Goal: Task Accomplishment & Management: Manage account settings

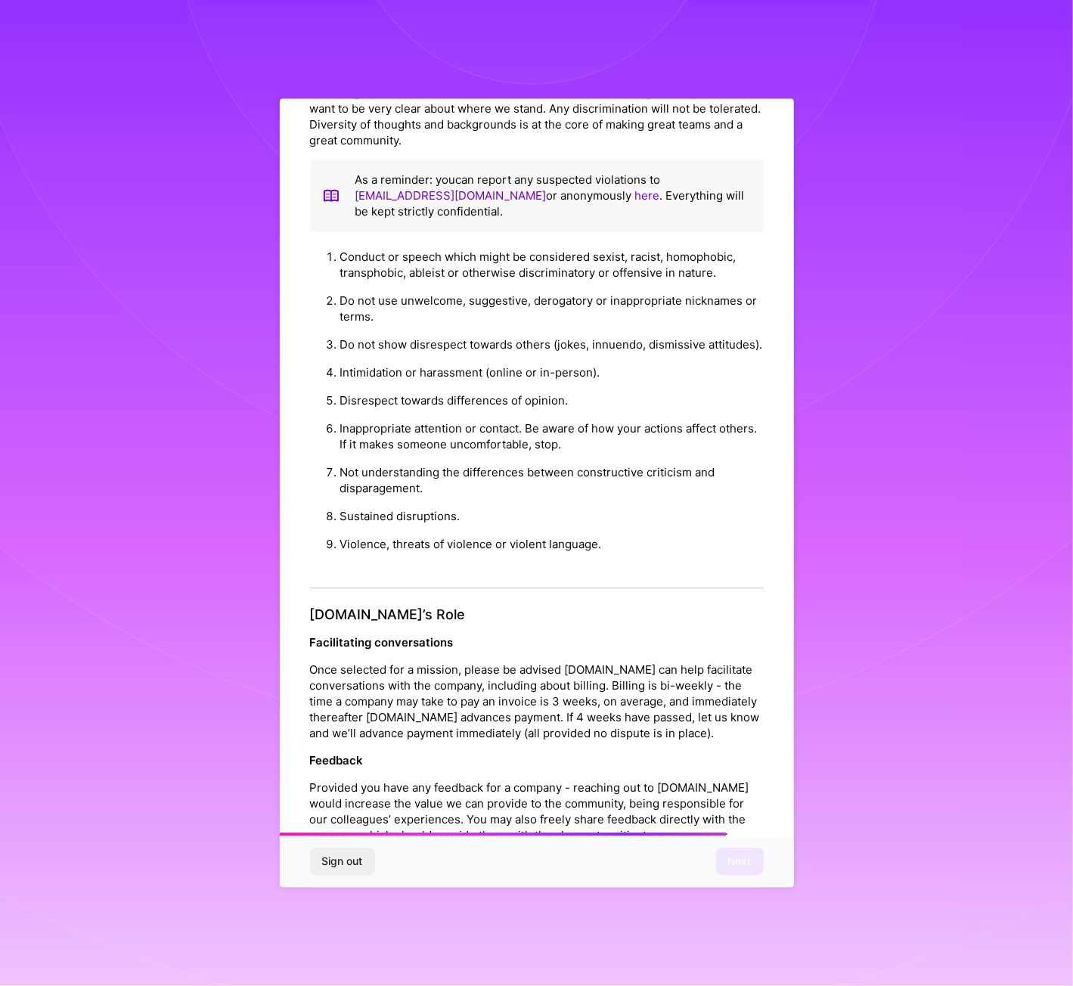
scroll to position [1285, 0]
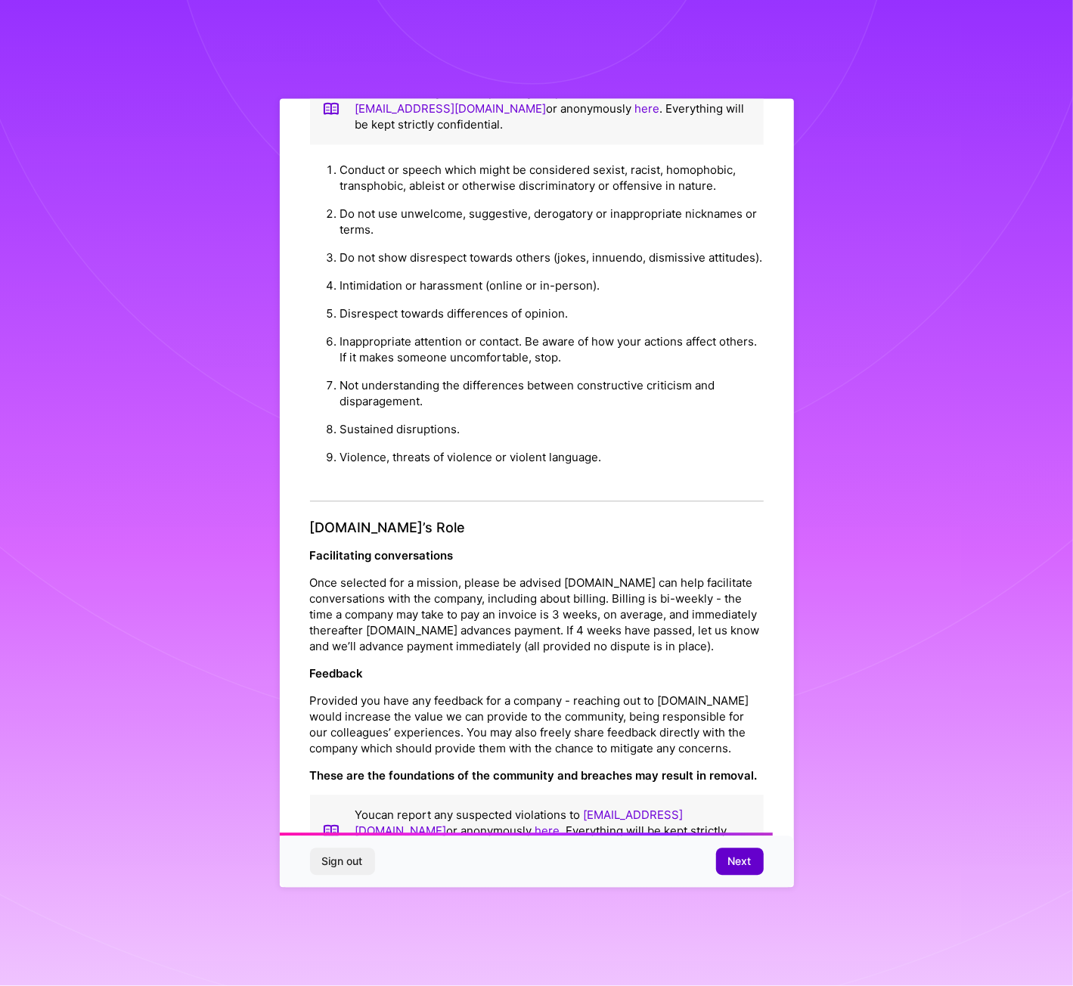
click at [745, 865] on span "Next" at bounding box center [739, 861] width 23 height 15
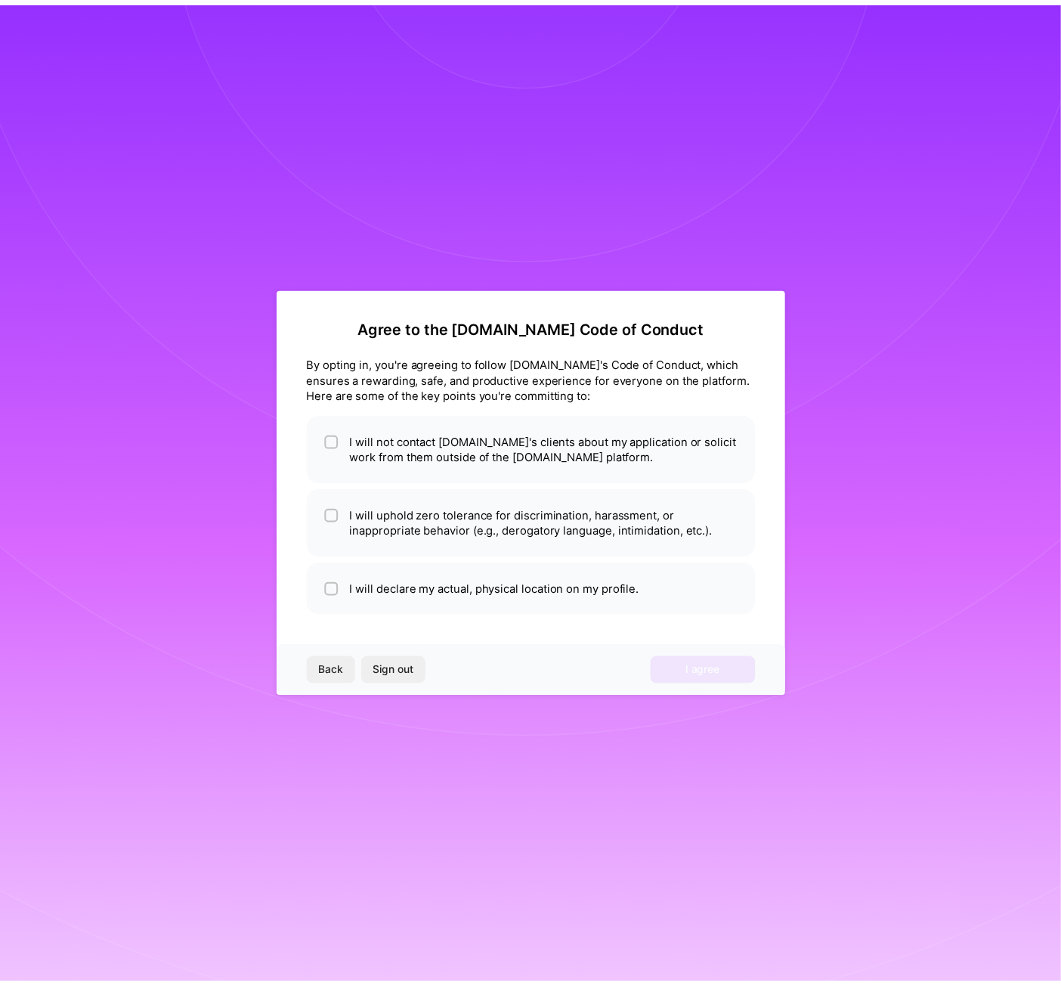
scroll to position [0, 0]
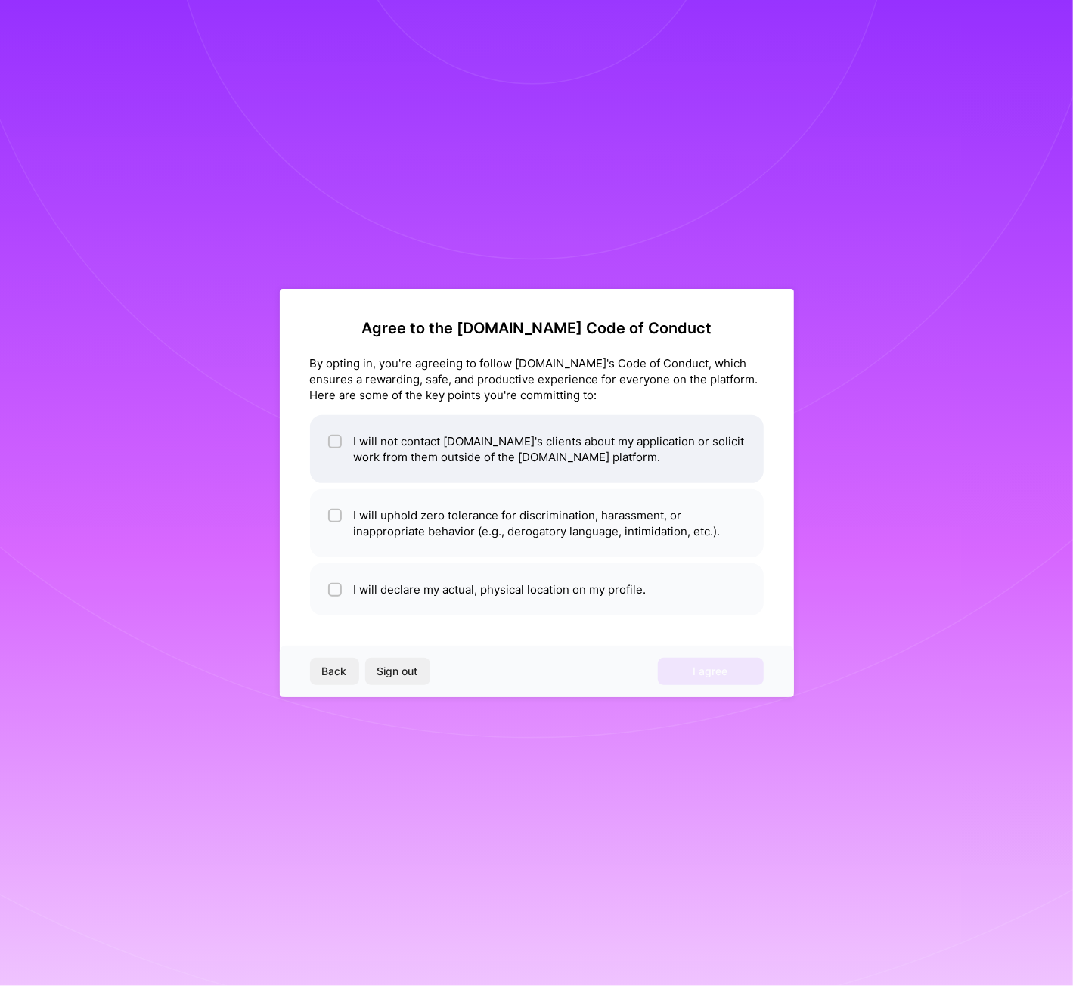
click at [574, 454] on li "I will not contact [DOMAIN_NAME]'s clients about my application or solicit work…" at bounding box center [536, 449] width 453 height 68
checkbox input "true"
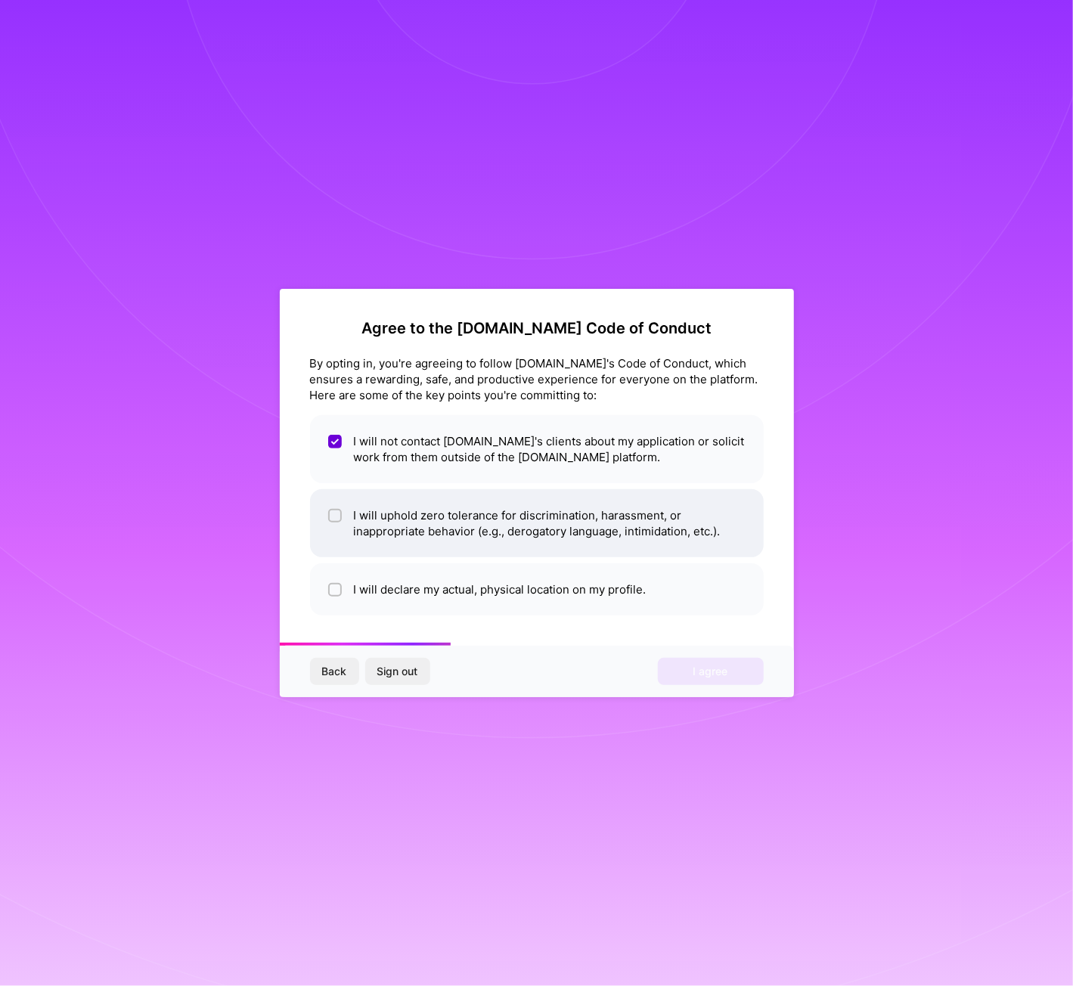
click at [434, 539] on li "I will uphold zero tolerance for discrimination, harassment, or inappropriate b…" at bounding box center [536, 523] width 453 height 68
checkbox input "true"
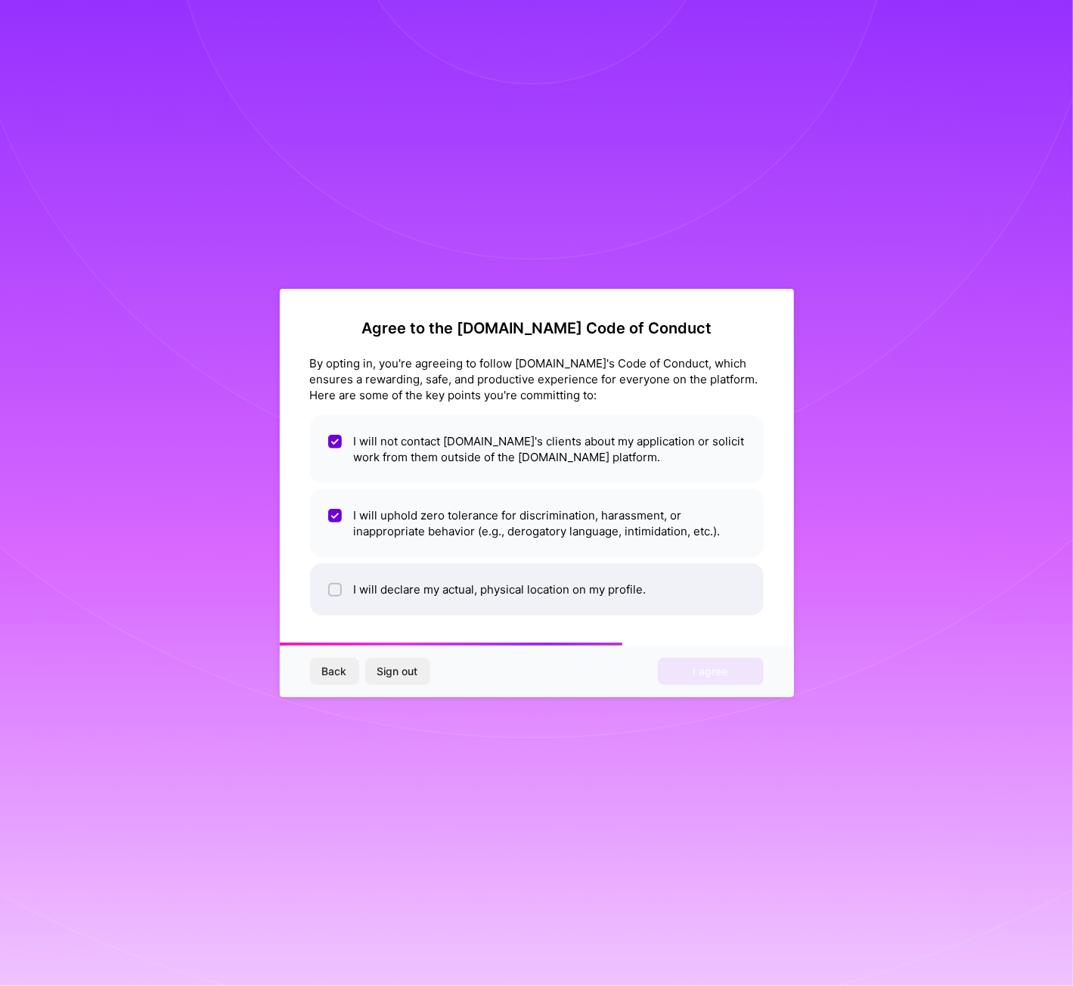
click at [692, 590] on li "I will declare my actual, physical location on my profile." at bounding box center [536, 589] width 453 height 52
checkbox input "true"
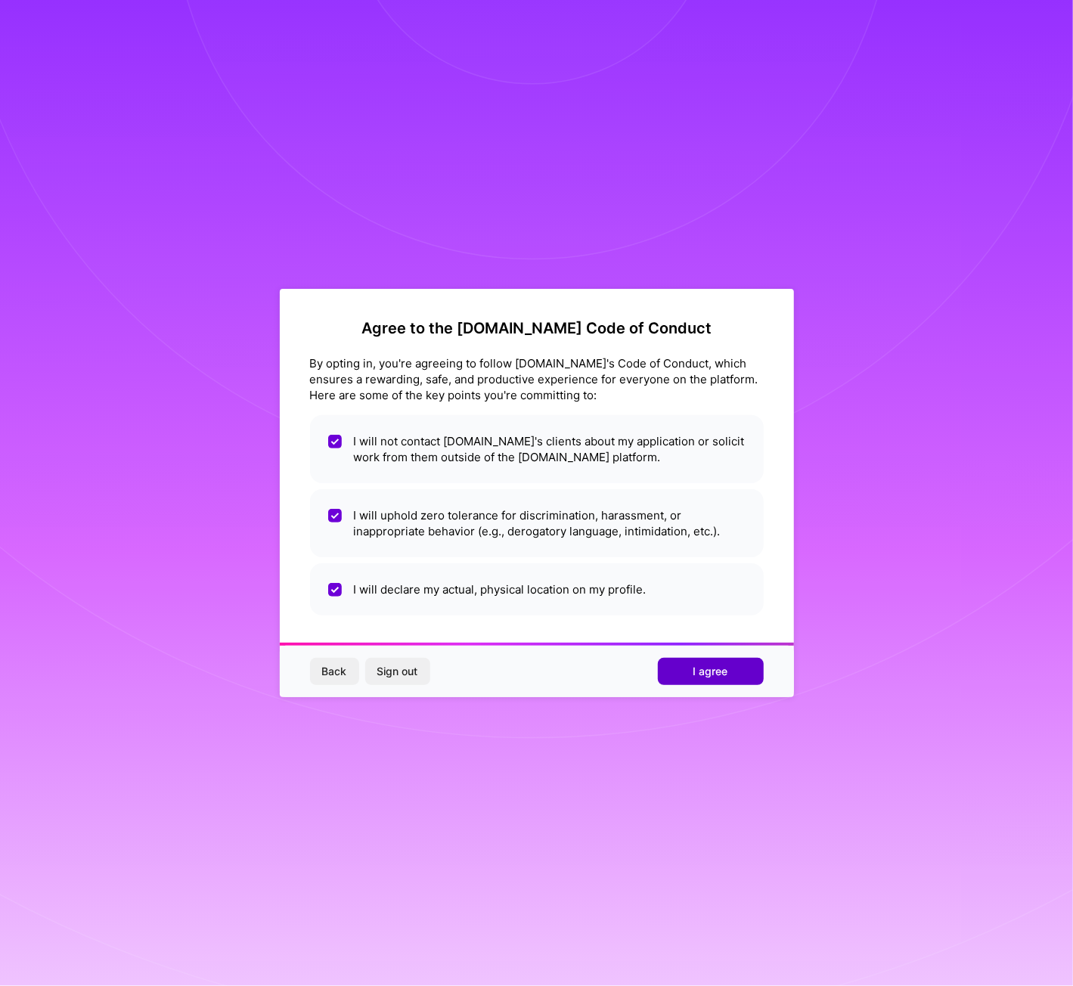
click at [730, 668] on button "I agree" at bounding box center [711, 671] width 106 height 27
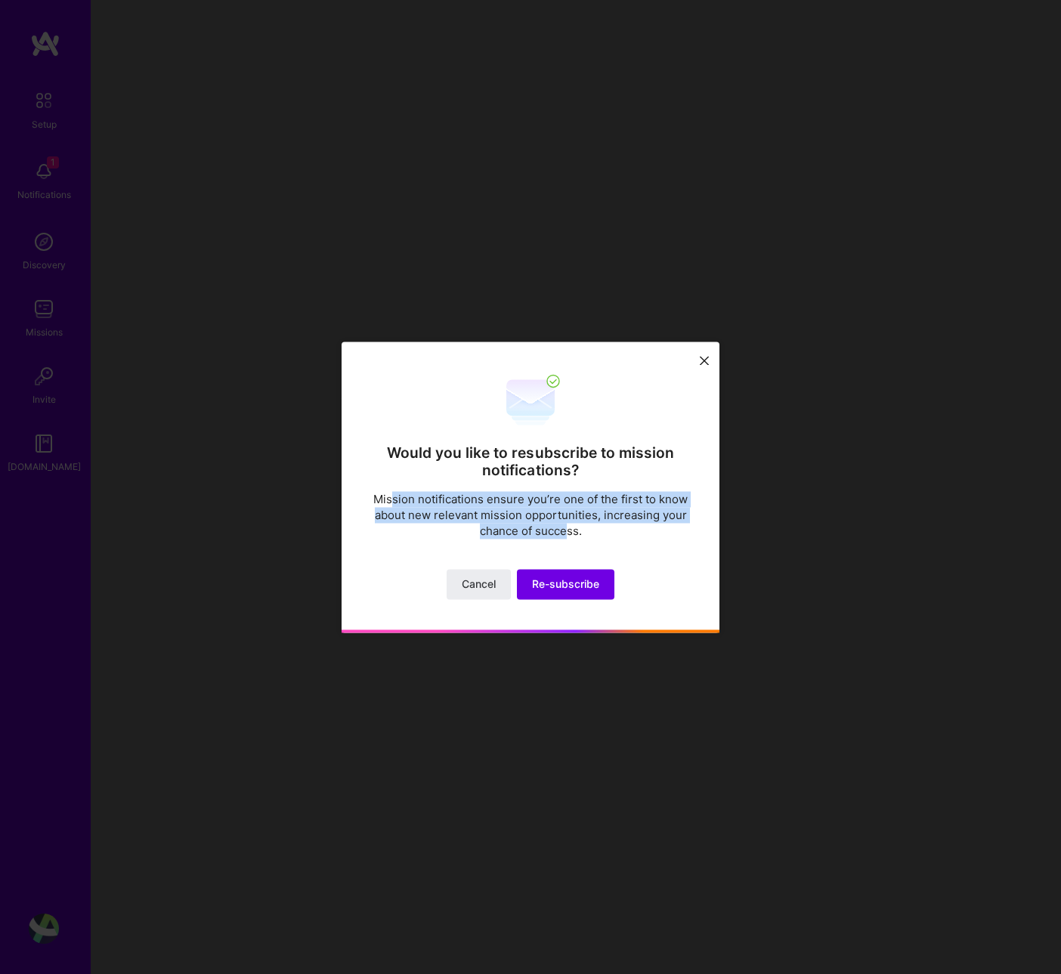
drag, startPoint x: 396, startPoint y: 497, endPoint x: 580, endPoint y: 525, distance: 186.6
click at [571, 525] on p "Mission notifications ensure you’re one of the first to know about new relevant…" at bounding box center [530, 515] width 317 height 48
click at [592, 525] on p "Mission notifications ensure you’re one of the first to know about new relevant…" at bounding box center [530, 515] width 317 height 48
click at [698, 364] on button at bounding box center [704, 360] width 18 height 25
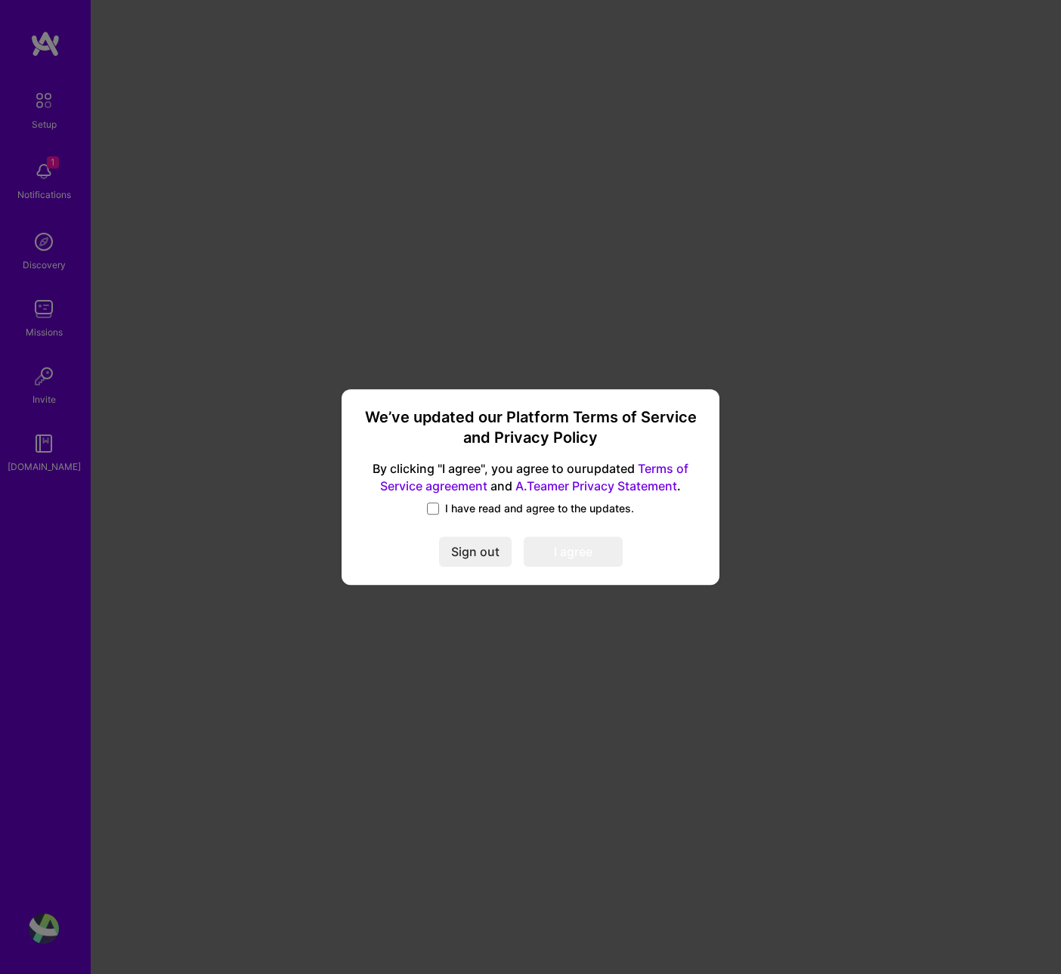
click at [476, 504] on span "I have read and agree to the updates." at bounding box center [539, 508] width 189 height 15
click at [0, 0] on input "I have read and agree to the updates." at bounding box center [0, 0] width 0 height 0
click at [579, 552] on button "I agree" at bounding box center [573, 552] width 99 height 30
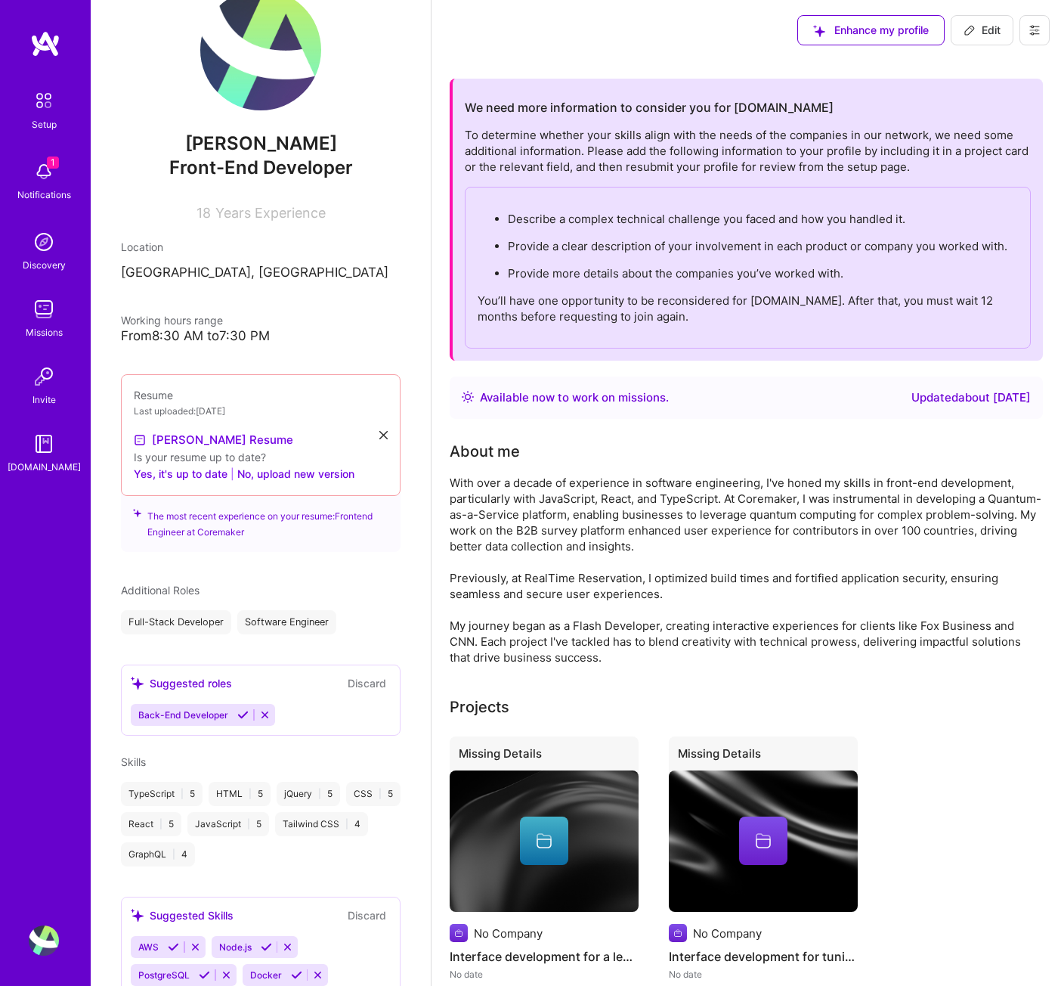
scroll to position [12, 0]
